Goal: Task Accomplishment & Management: Manage account settings

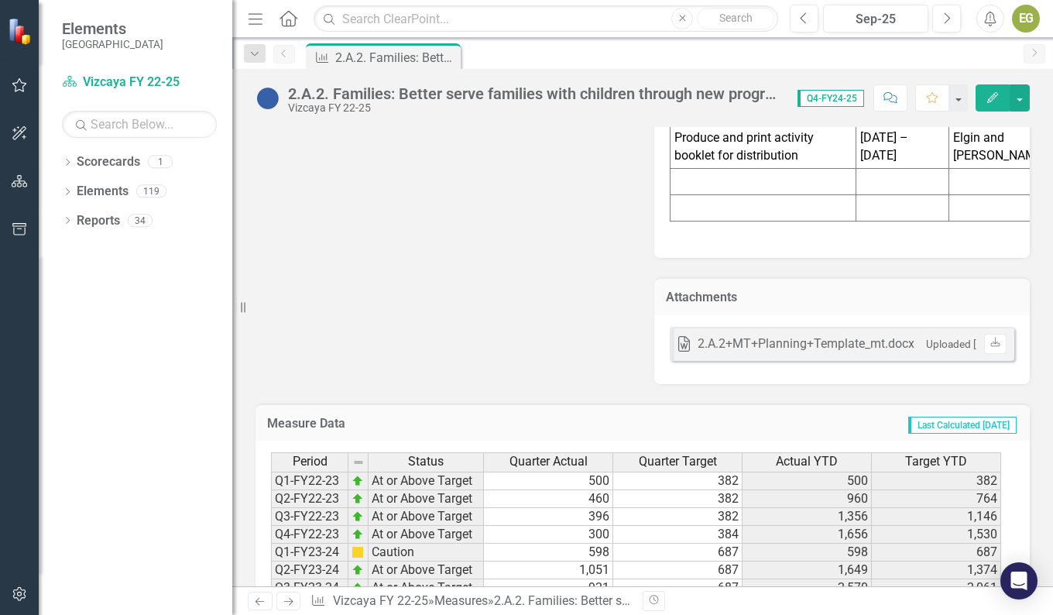
scroll to position [2384, 0]
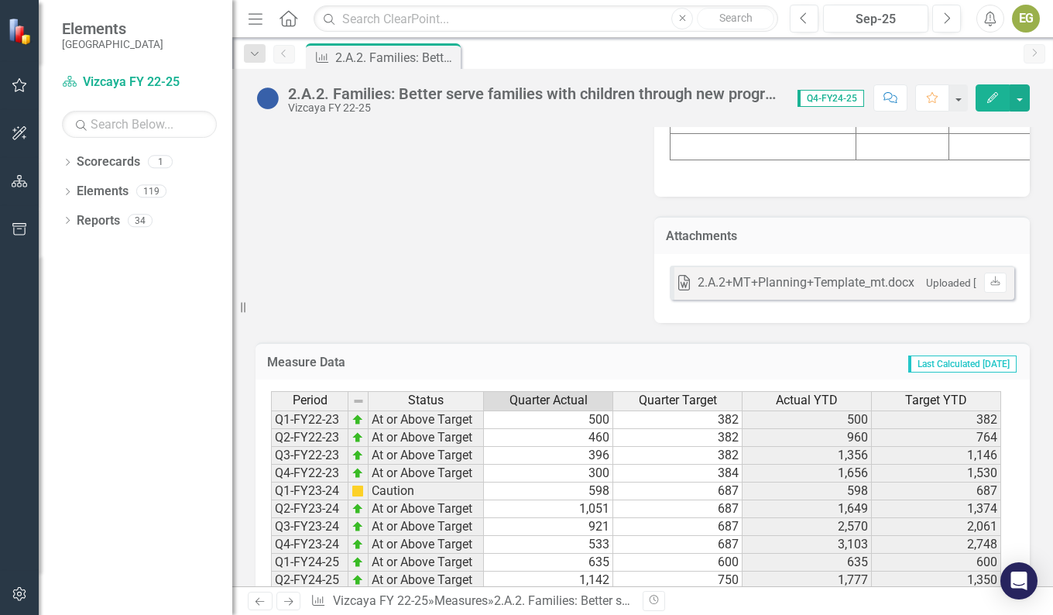
click at [576, 607] on td at bounding box center [548, 616] width 129 height 18
click at [26, 83] on icon "button" at bounding box center [20, 85] width 16 height 12
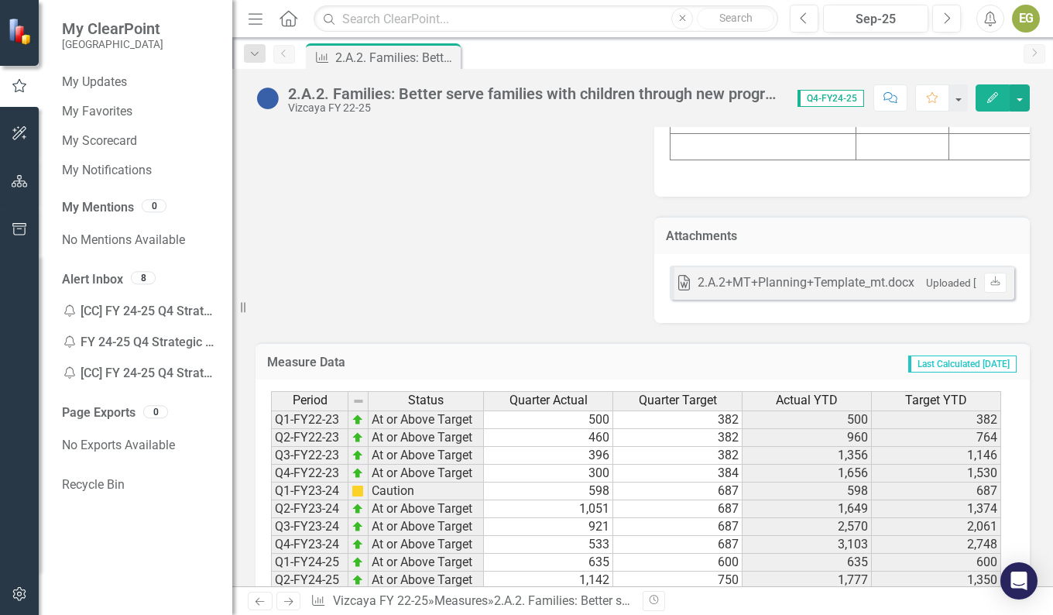
scroll to position [2307, 0]
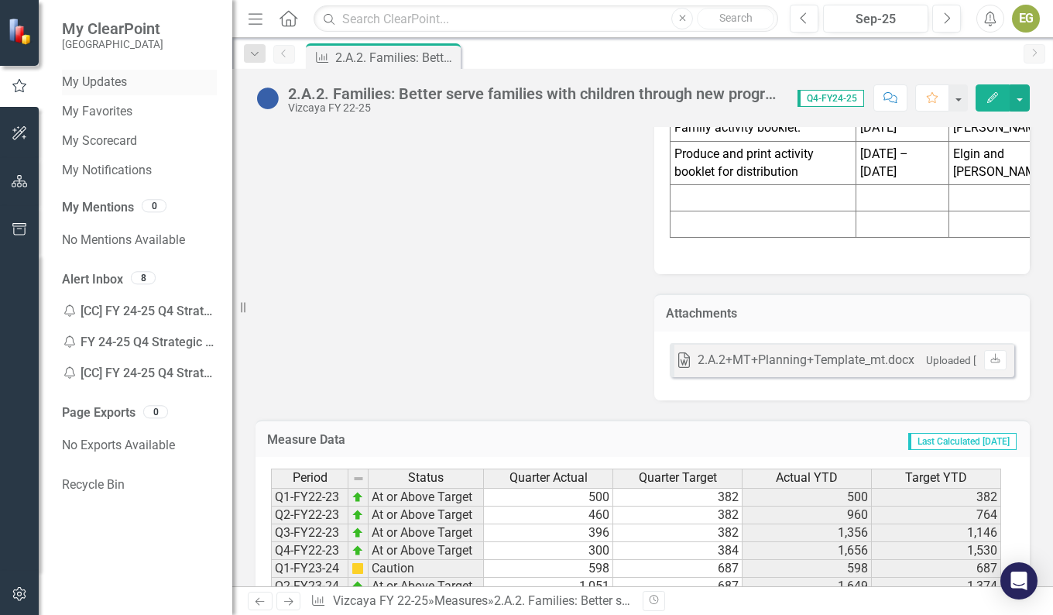
click at [102, 81] on link "My Updates" at bounding box center [139, 83] width 155 height 18
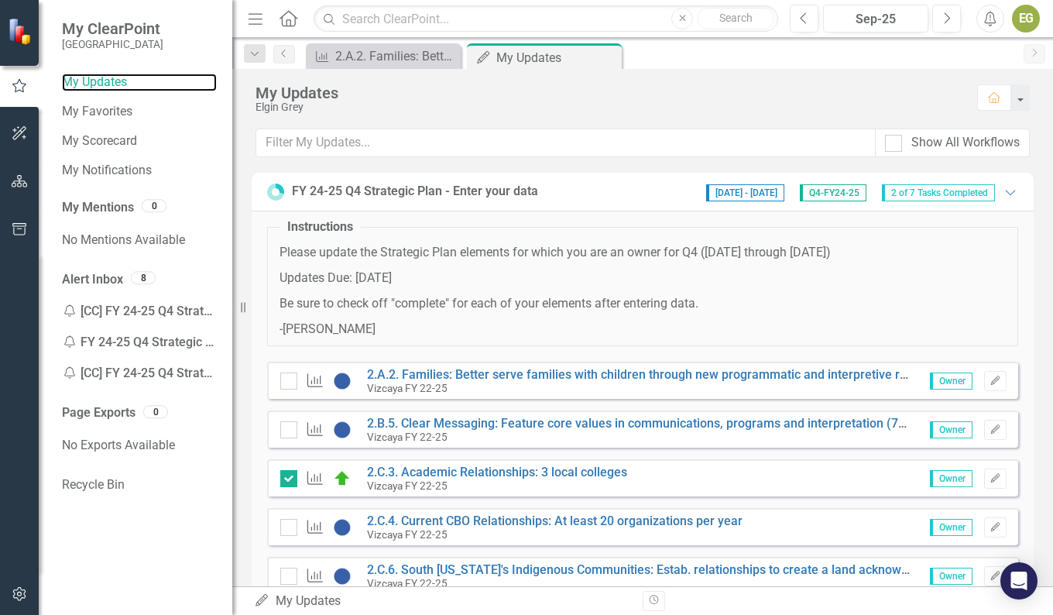
scroll to position [77, 0]
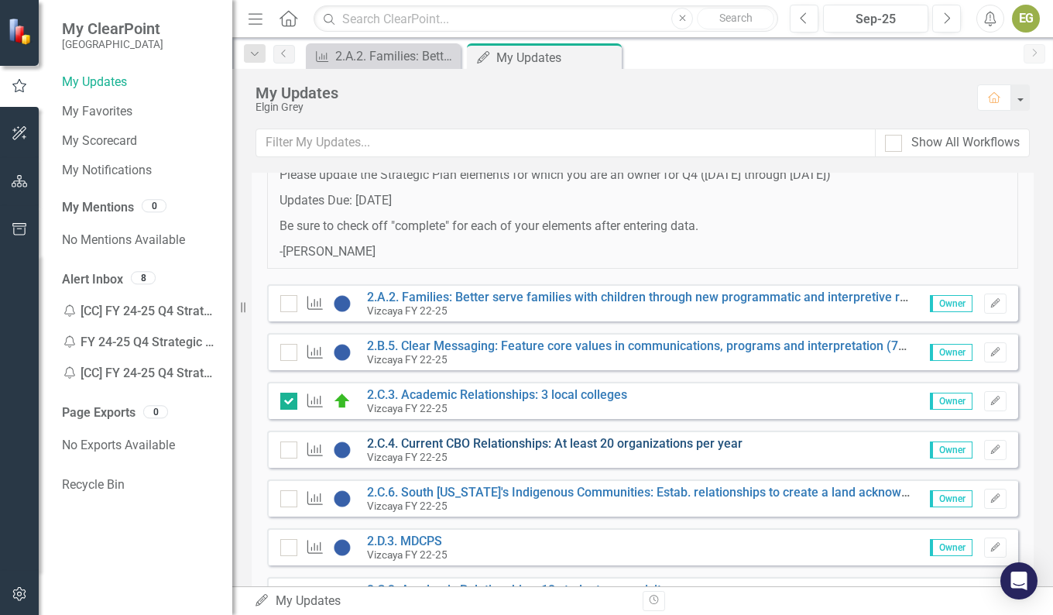
click at [620, 441] on link "2.C.4. Current CBO Relationships: At least 20 organizations per year" at bounding box center [555, 443] width 376 height 15
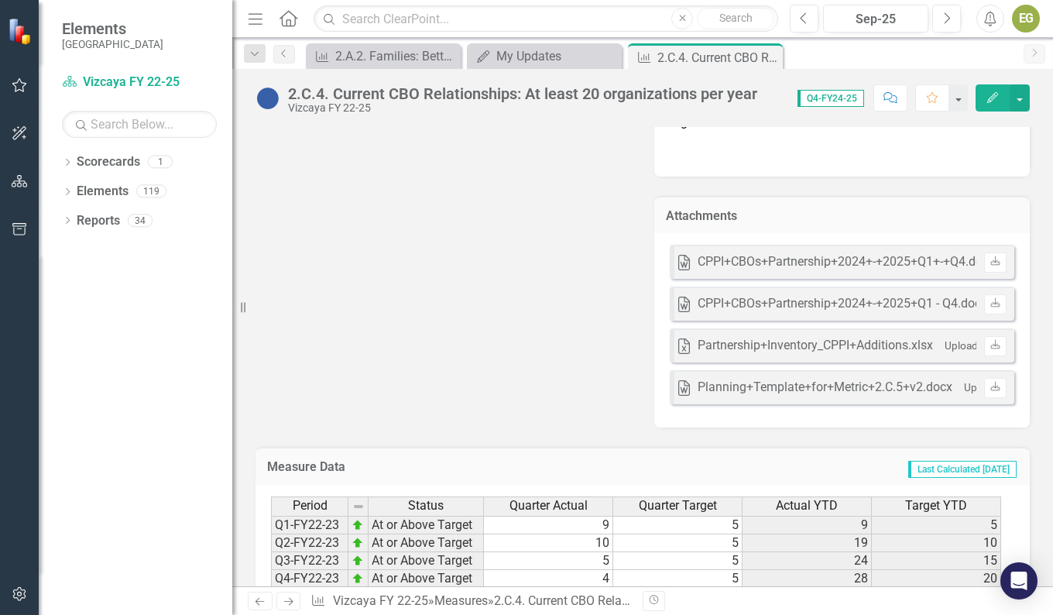
scroll to position [2505, 0]
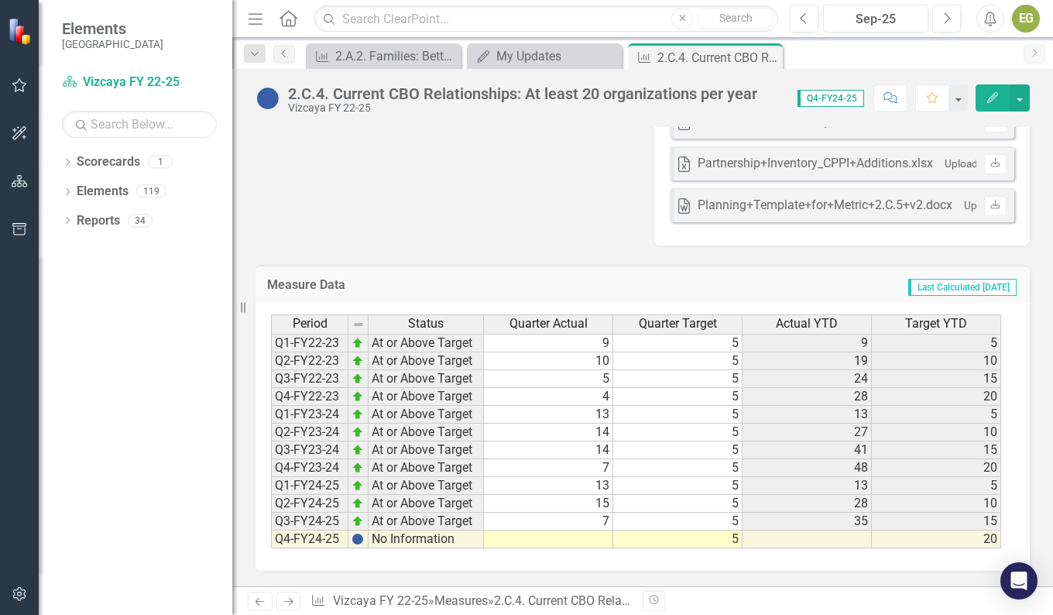
click at [602, 541] on td at bounding box center [548, 539] width 129 height 18
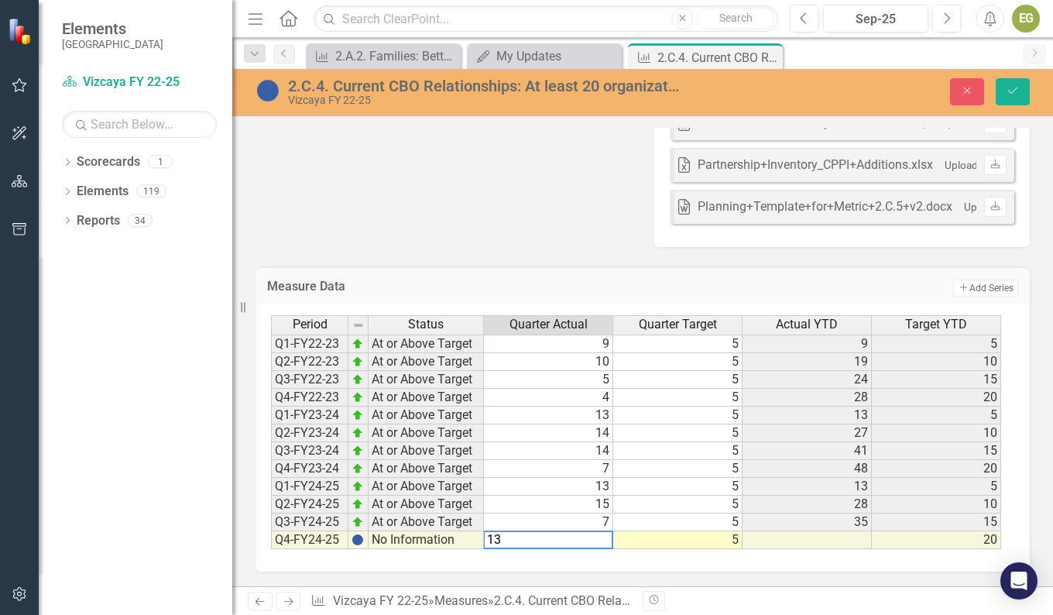
type textarea "13"
click at [856, 544] on td at bounding box center [807, 540] width 129 height 18
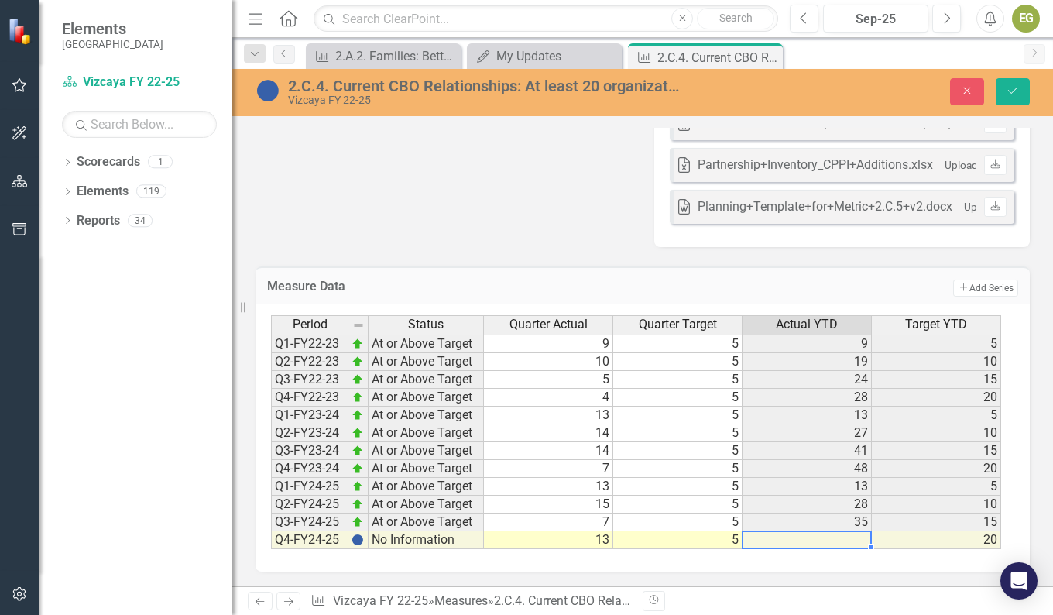
click at [856, 542] on td at bounding box center [807, 540] width 129 height 18
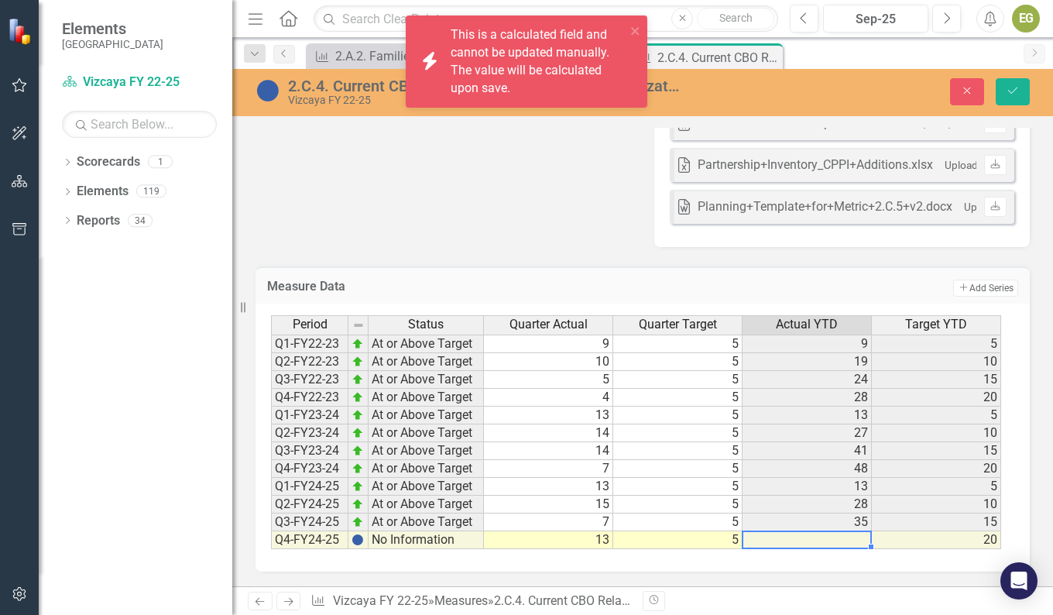
click at [856, 542] on td at bounding box center [807, 540] width 129 height 18
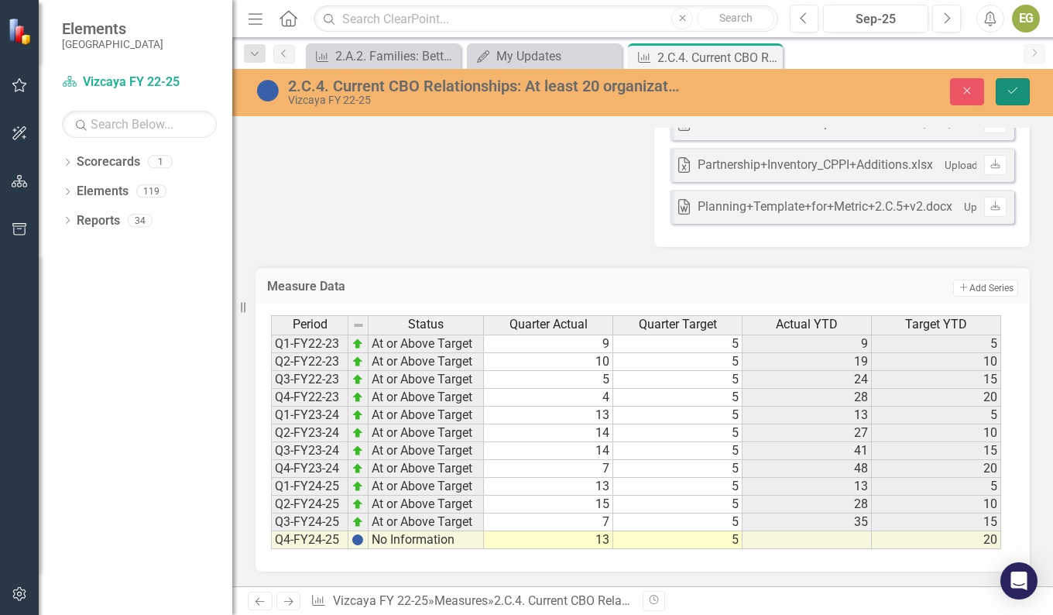
click at [1009, 86] on icon "Save" at bounding box center [1013, 90] width 14 height 11
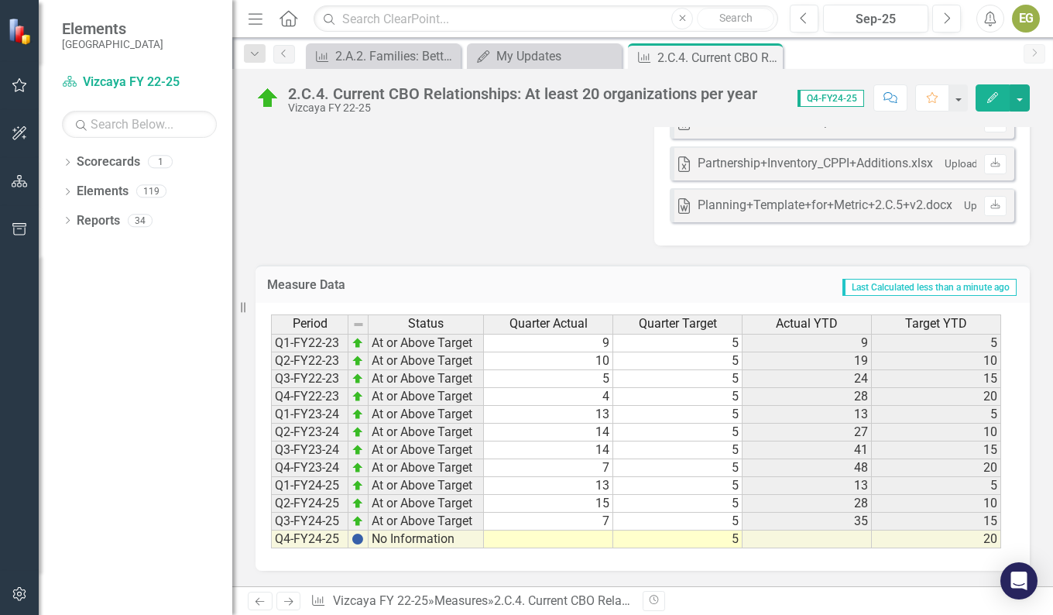
click at [576, 538] on td at bounding box center [548, 539] width 129 height 18
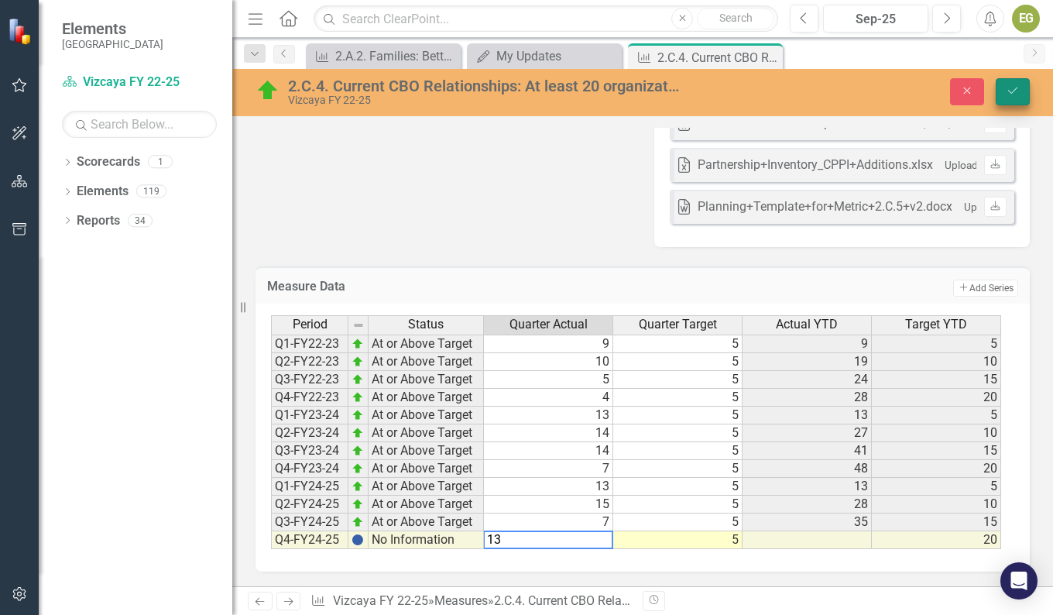
type textarea "13"
click at [1024, 90] on button "Save" at bounding box center [1013, 91] width 34 height 27
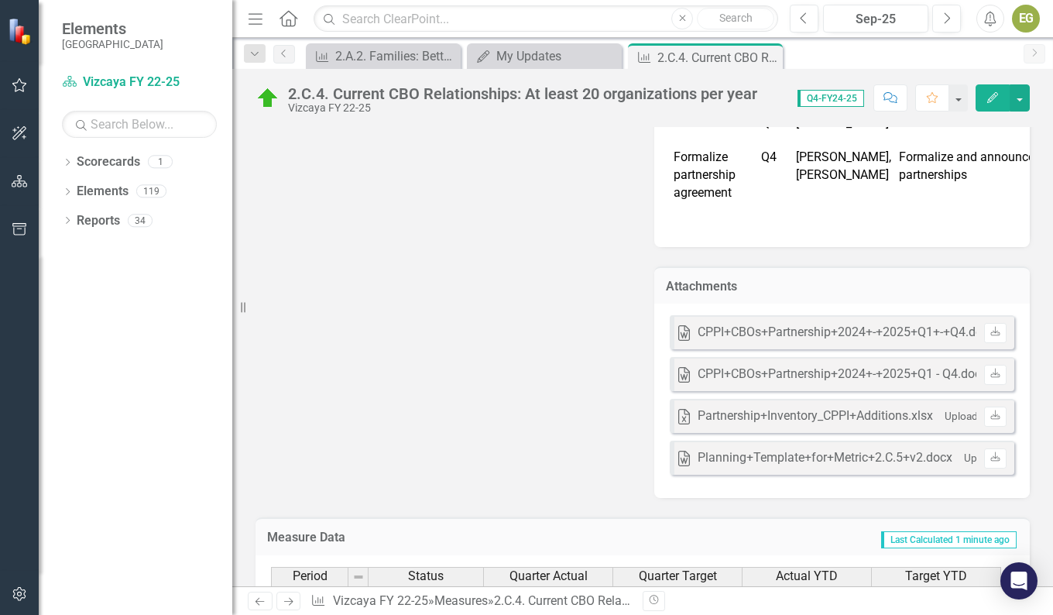
scroll to position [2195, 0]
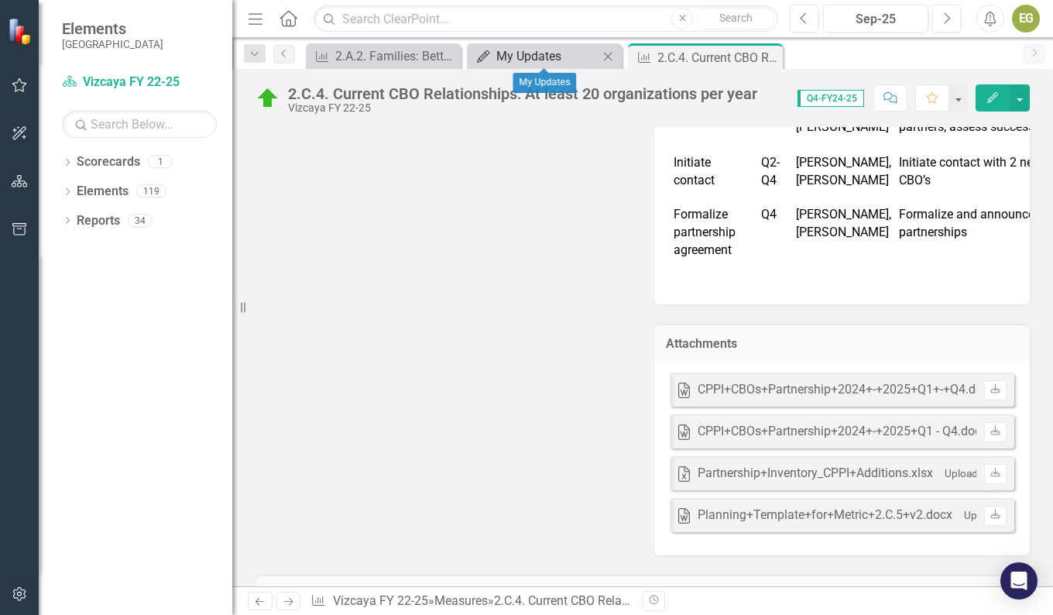
click at [575, 49] on div "My Updates" at bounding box center [547, 55] width 102 height 19
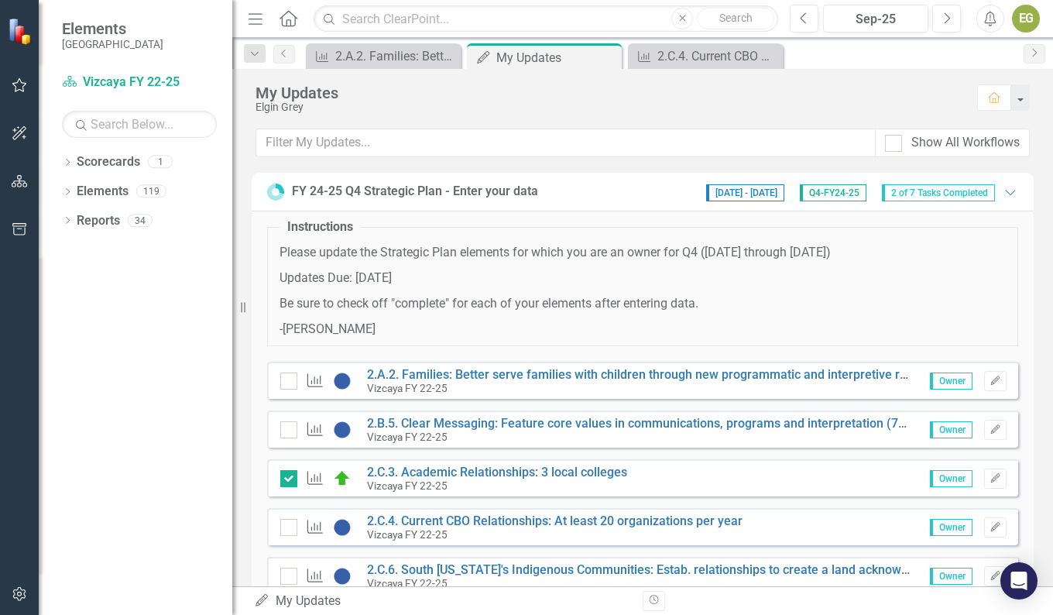
scroll to position [77, 0]
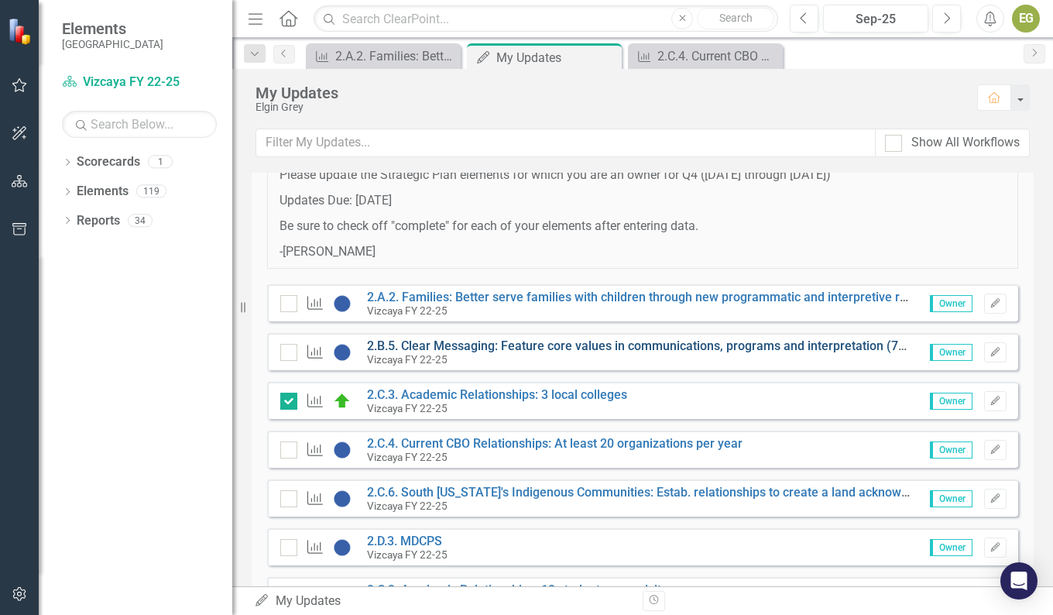
click at [703, 341] on link "2.B.5. Clear Messaging: Feature core values in communications, programs and int…" at bounding box center [798, 345] width 863 height 15
